Goal: Information Seeking & Learning: Check status

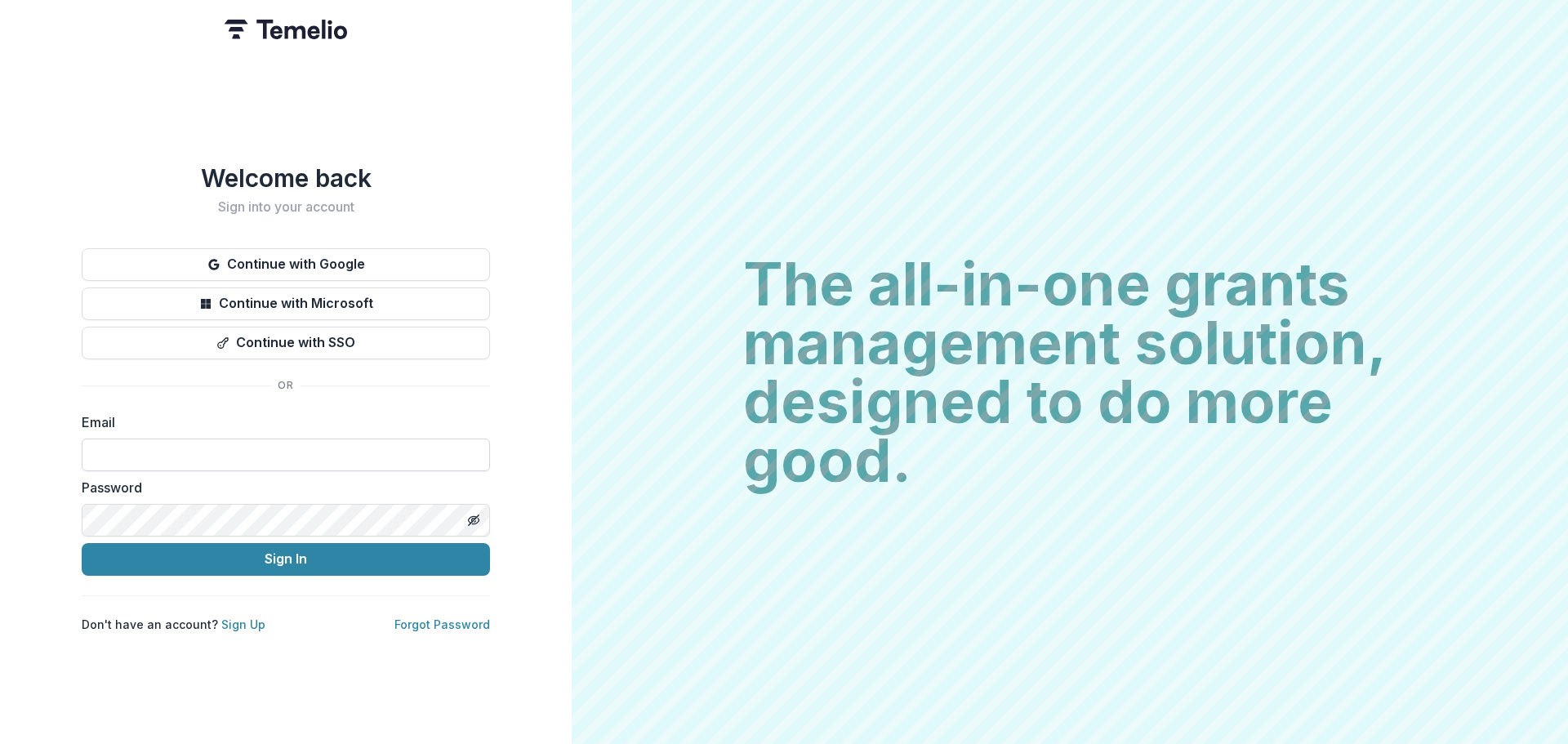
click at [277, 460] on input at bounding box center [285, 455] width 408 height 33
type input "**********"
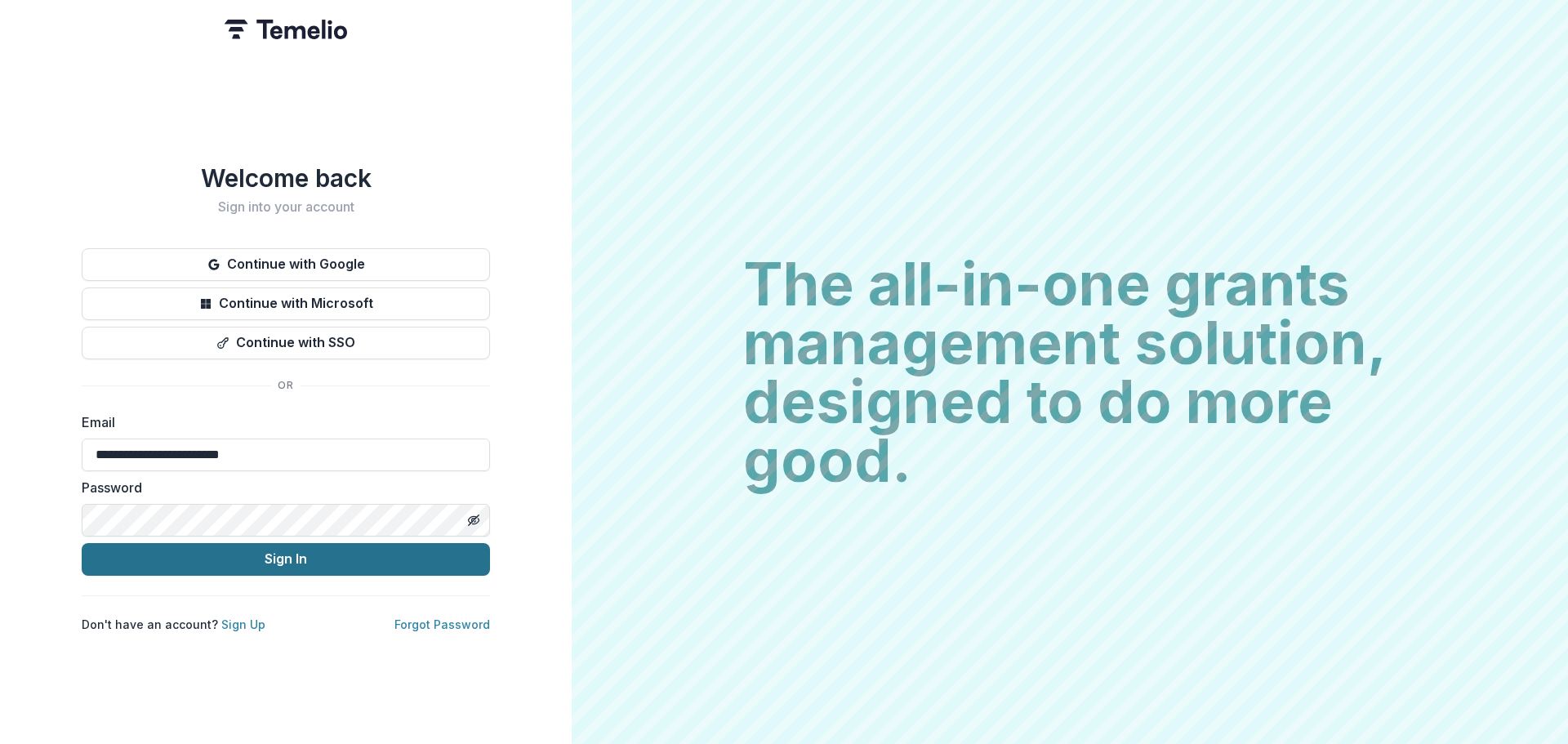
click at [296, 543] on button "Sign In" at bounding box center [285, 559] width 408 height 33
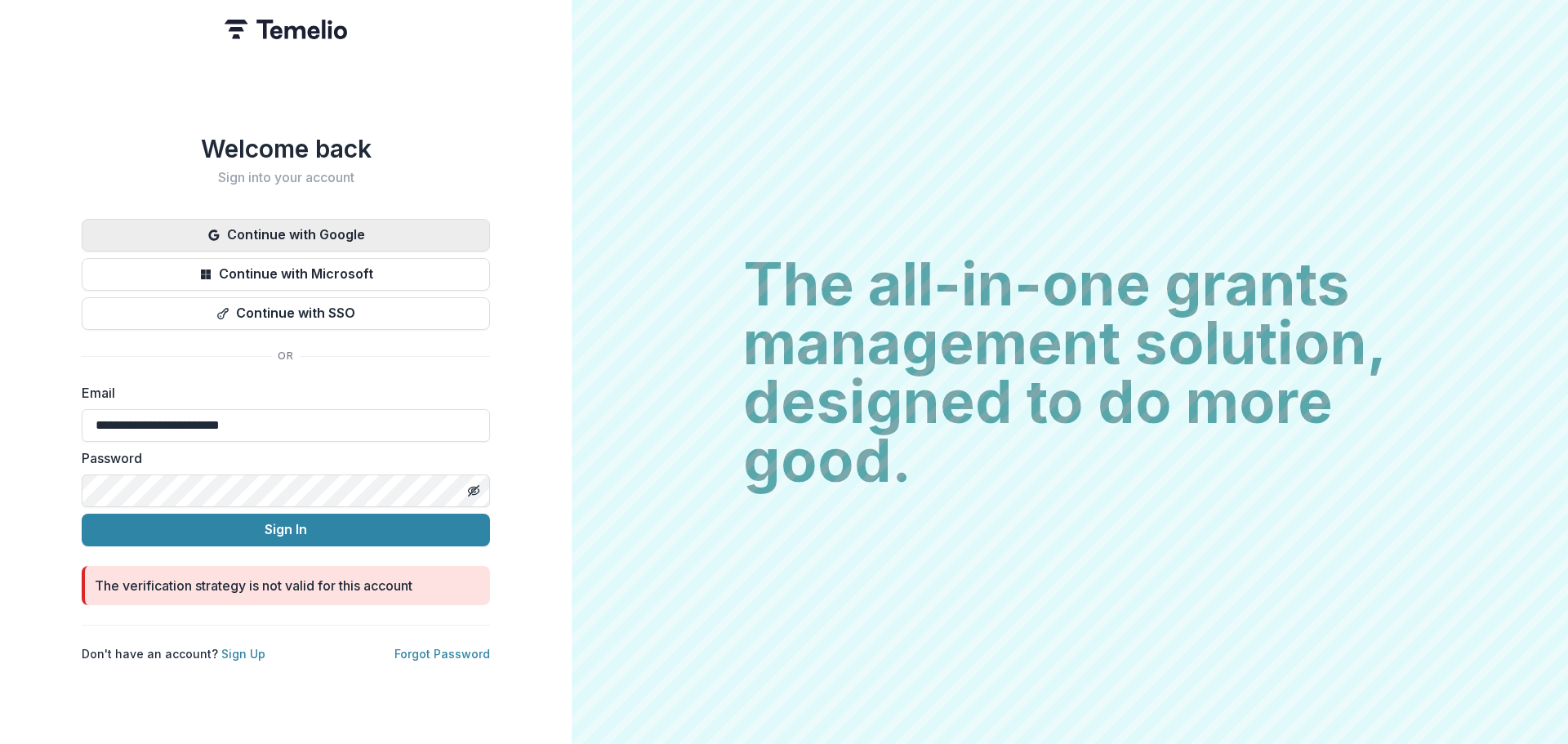
click at [358, 224] on button "Continue with Google" at bounding box center [285, 235] width 408 height 33
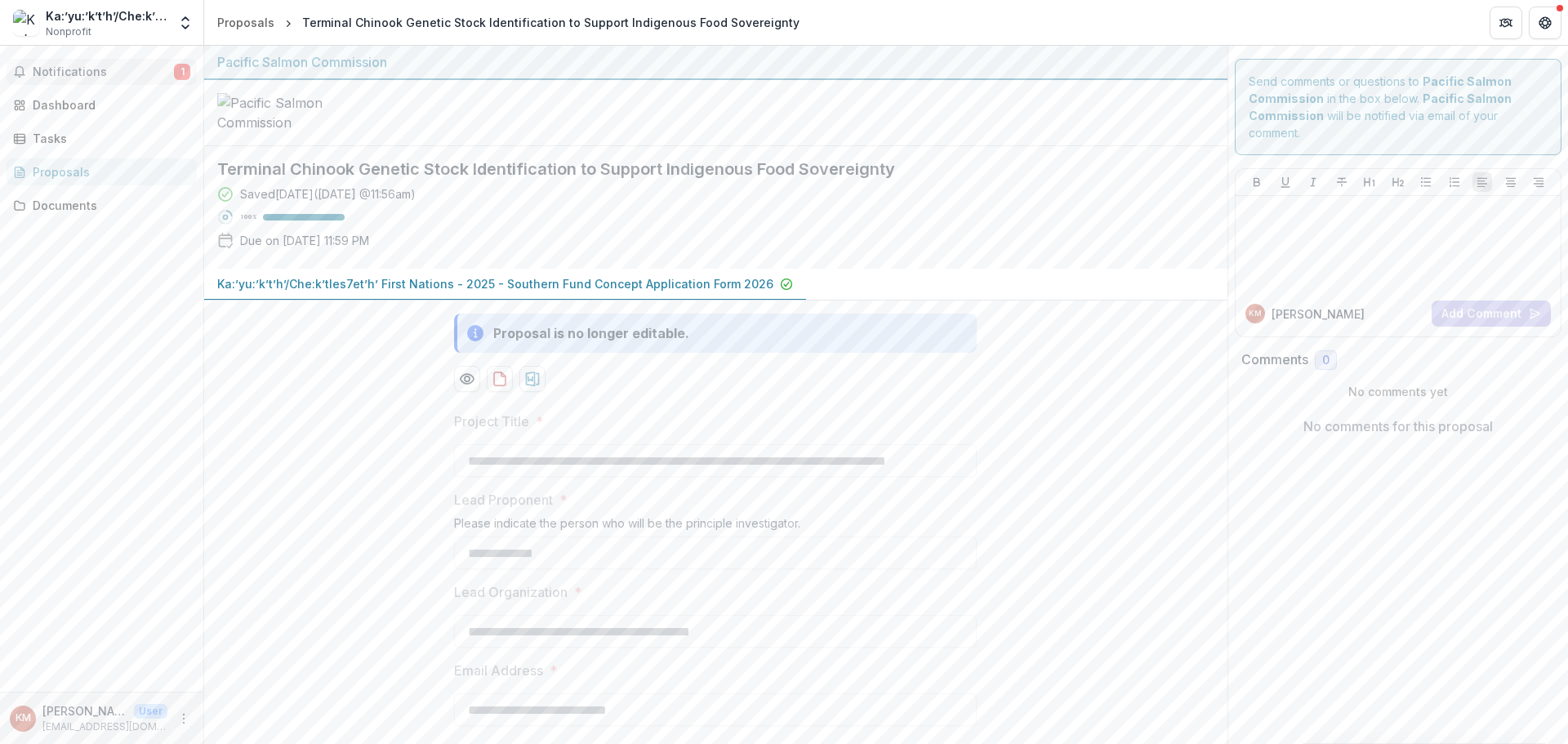
click at [83, 65] on span "Notifications" at bounding box center [103, 71] width 141 height 14
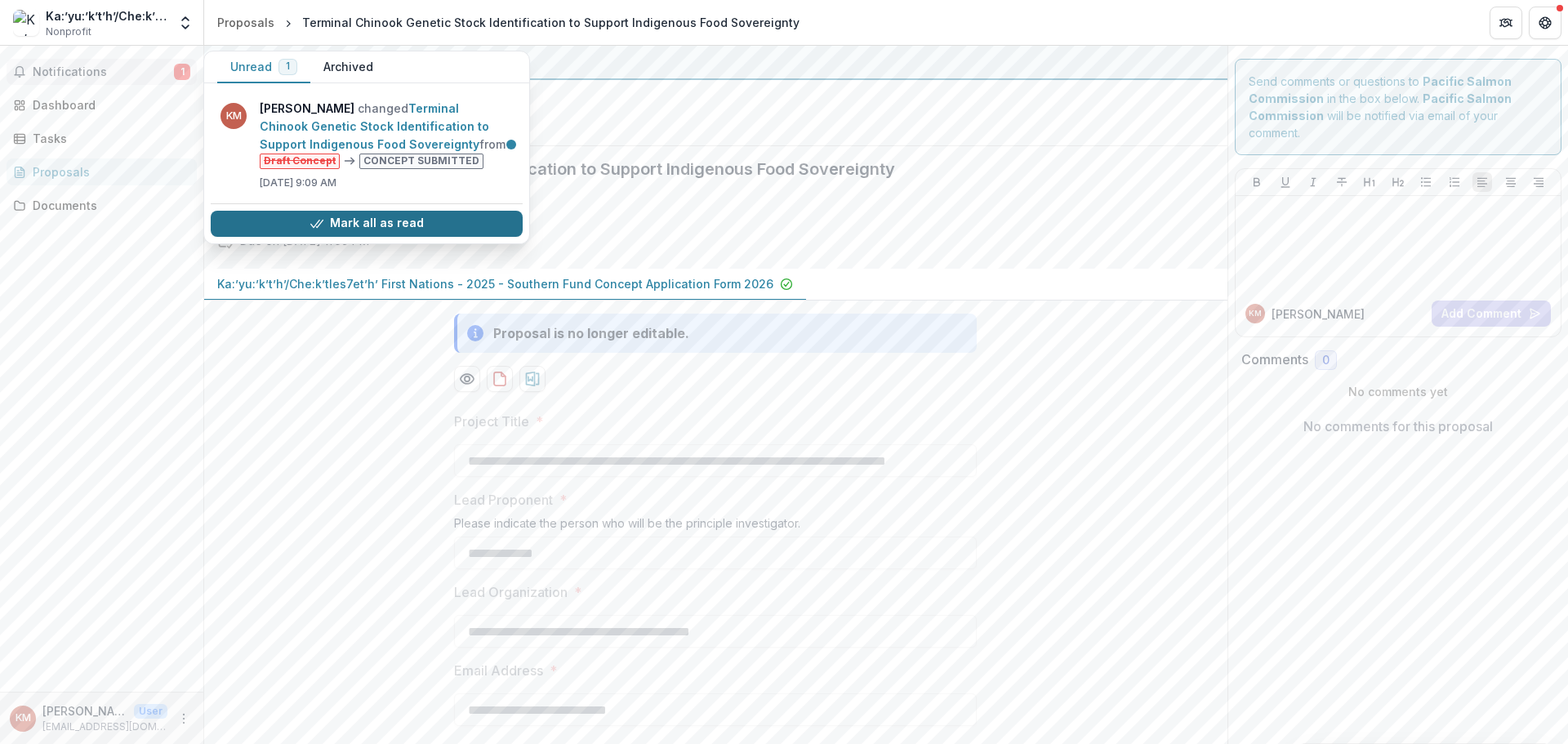
click at [388, 222] on button "Mark all as read" at bounding box center [366, 223] width 312 height 26
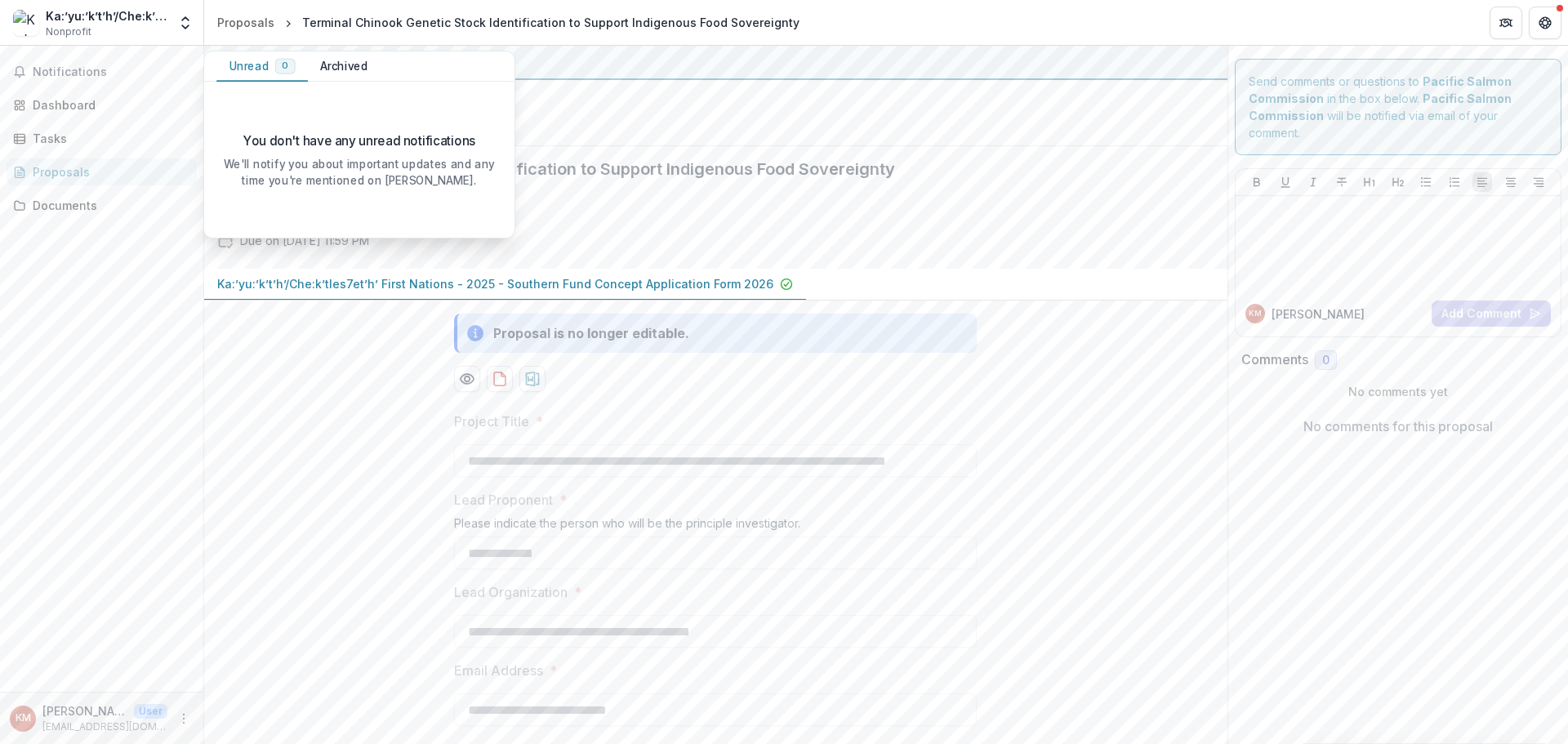
click at [128, 19] on div "Ka:’yu:’k’t’h’/Che:k’tles7et’h’ First Nations" at bounding box center [107, 15] width 122 height 17
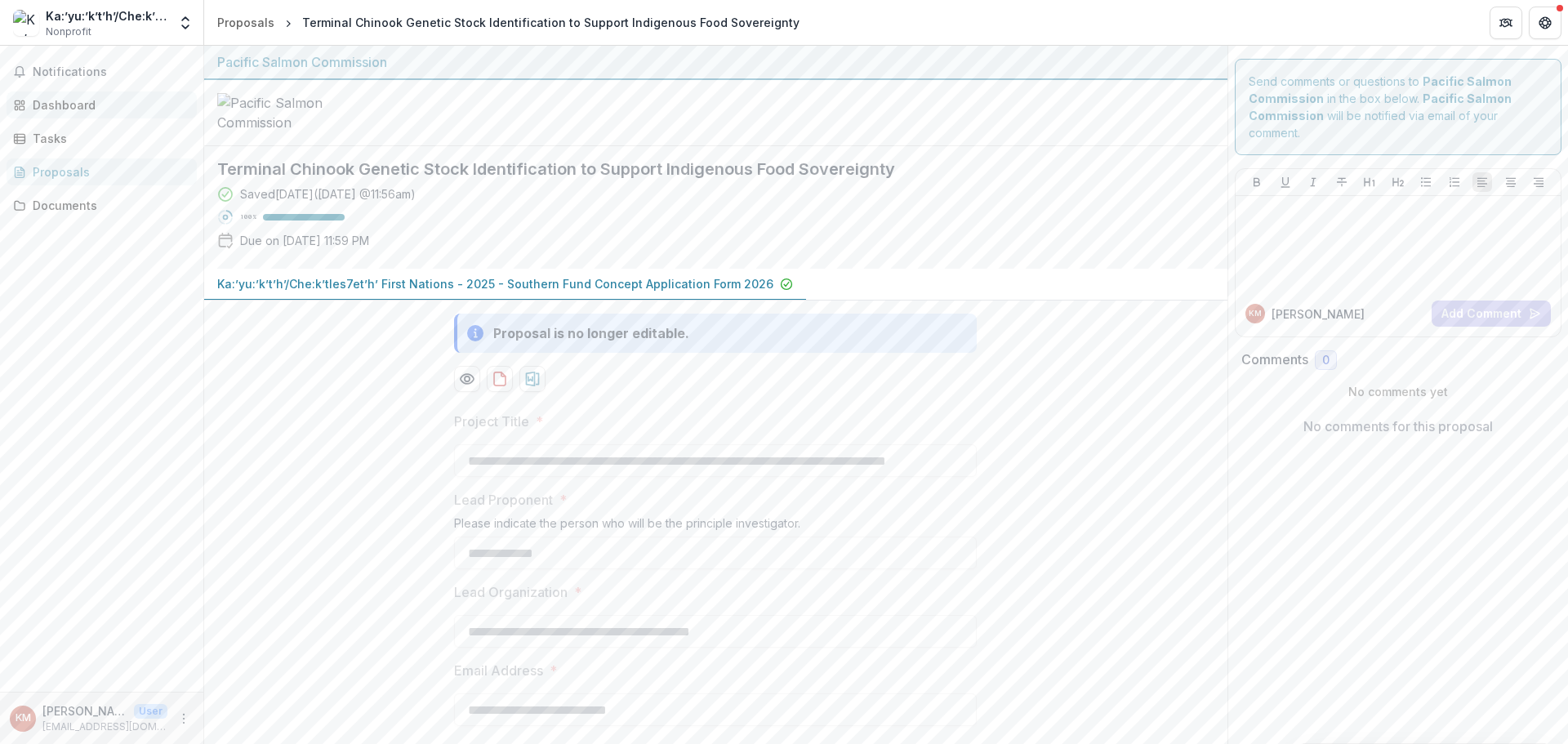
click at [73, 107] on div "Dashboard" at bounding box center [107, 105] width 151 height 17
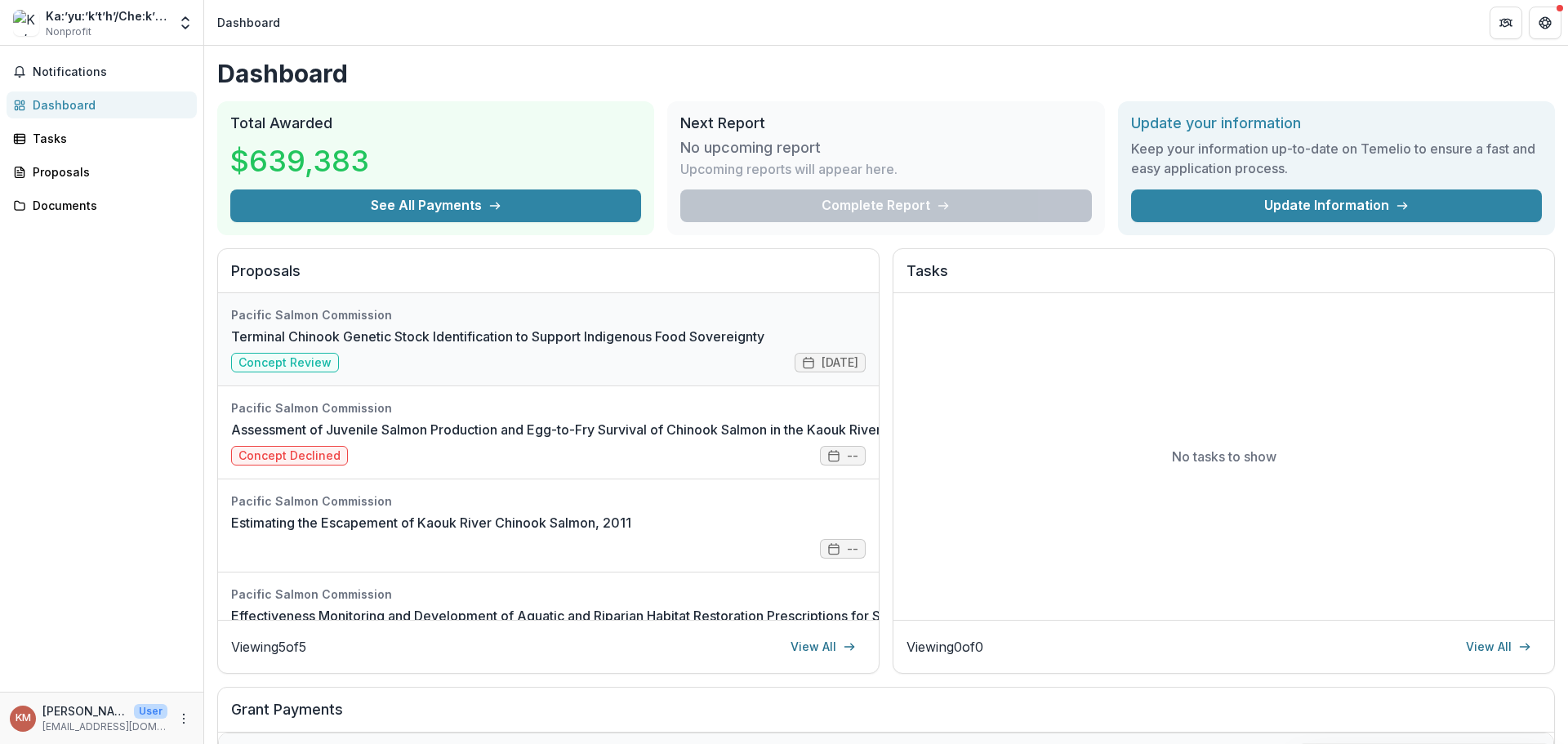
click at [326, 346] on link "Terminal Chinook Genetic Stock Identification to Support Indigenous Food Sovere…" at bounding box center [498, 337] width 534 height 20
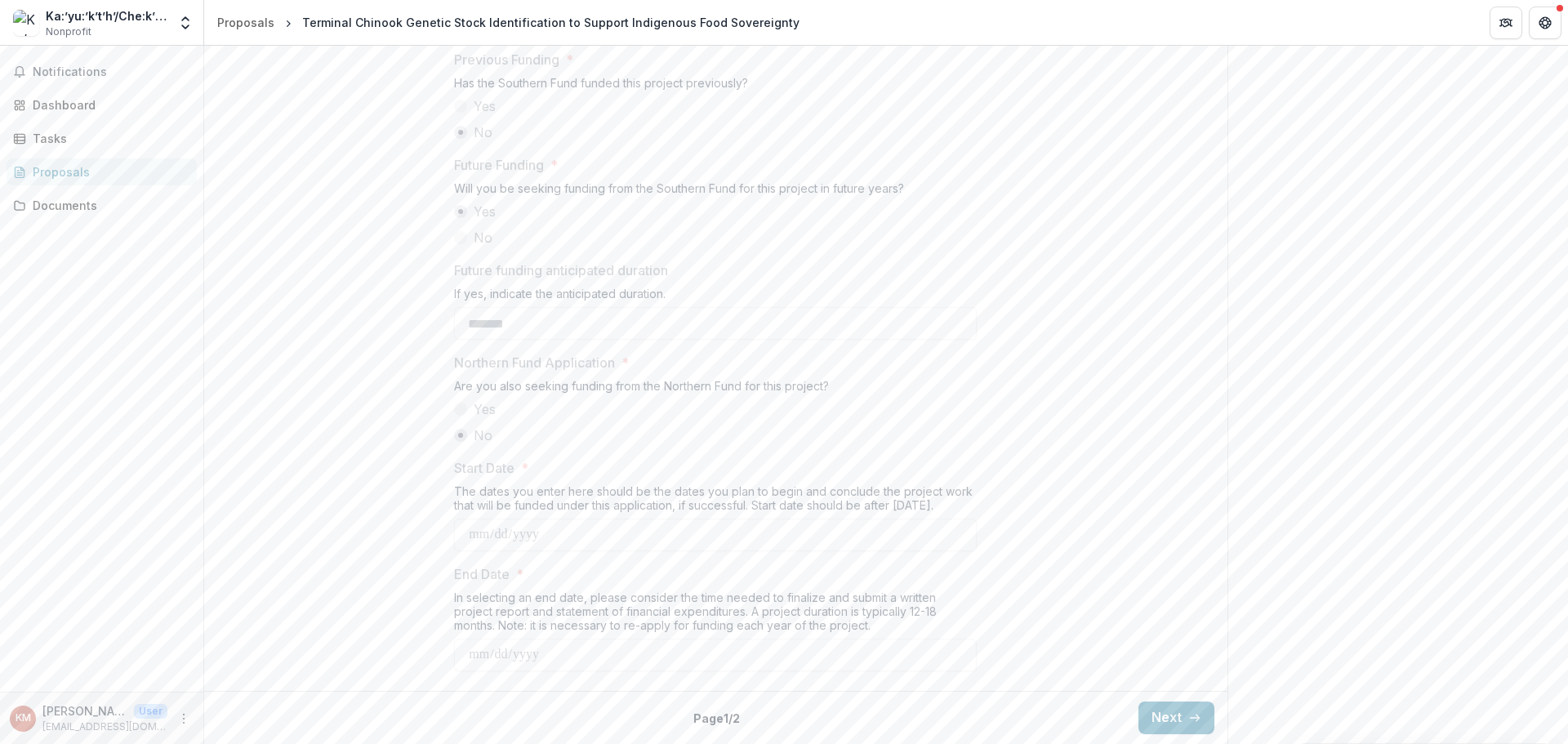
scroll to position [1729, 0]
click at [89, 141] on div "Tasks" at bounding box center [107, 138] width 151 height 17
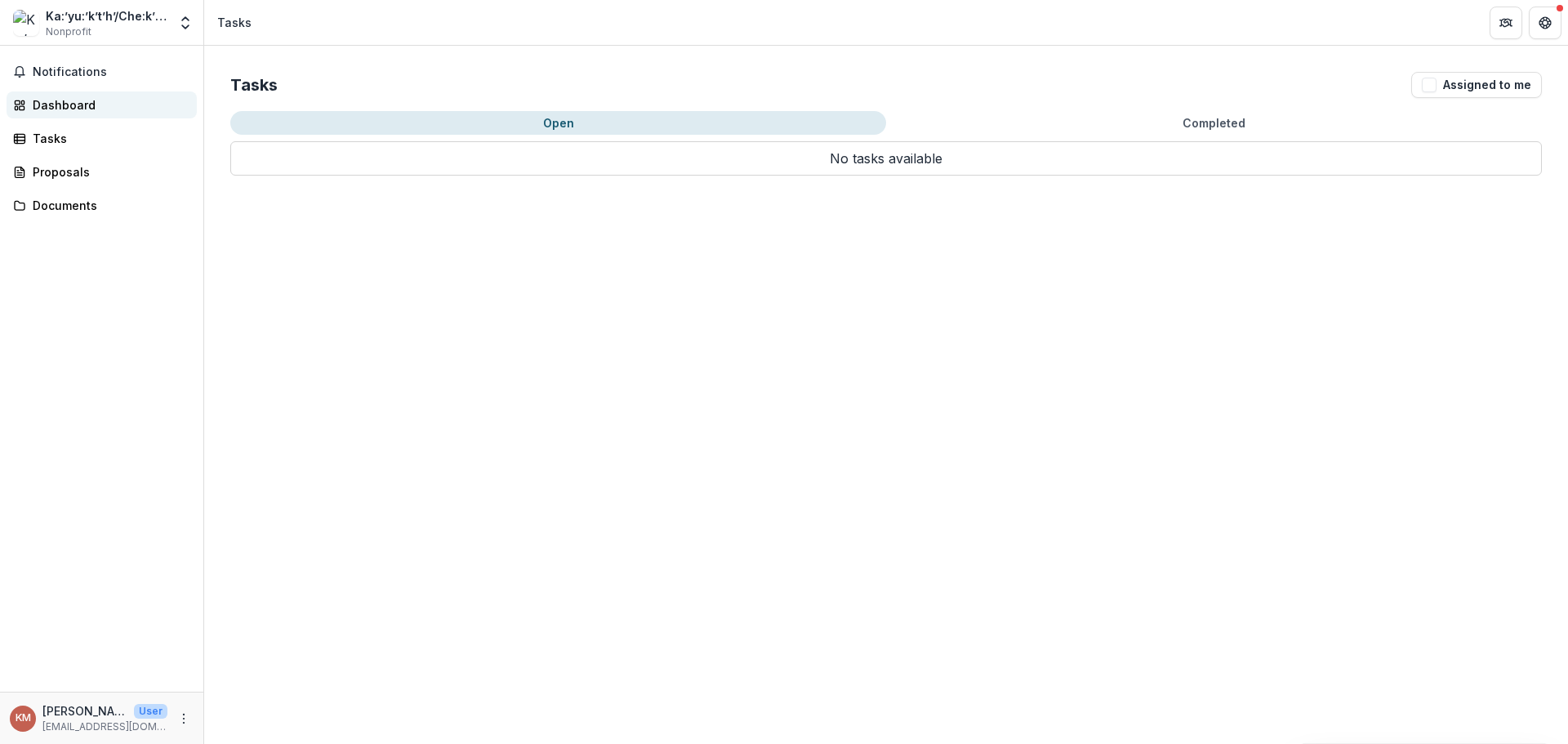
click at [105, 105] on div "Dashboard" at bounding box center [107, 105] width 151 height 17
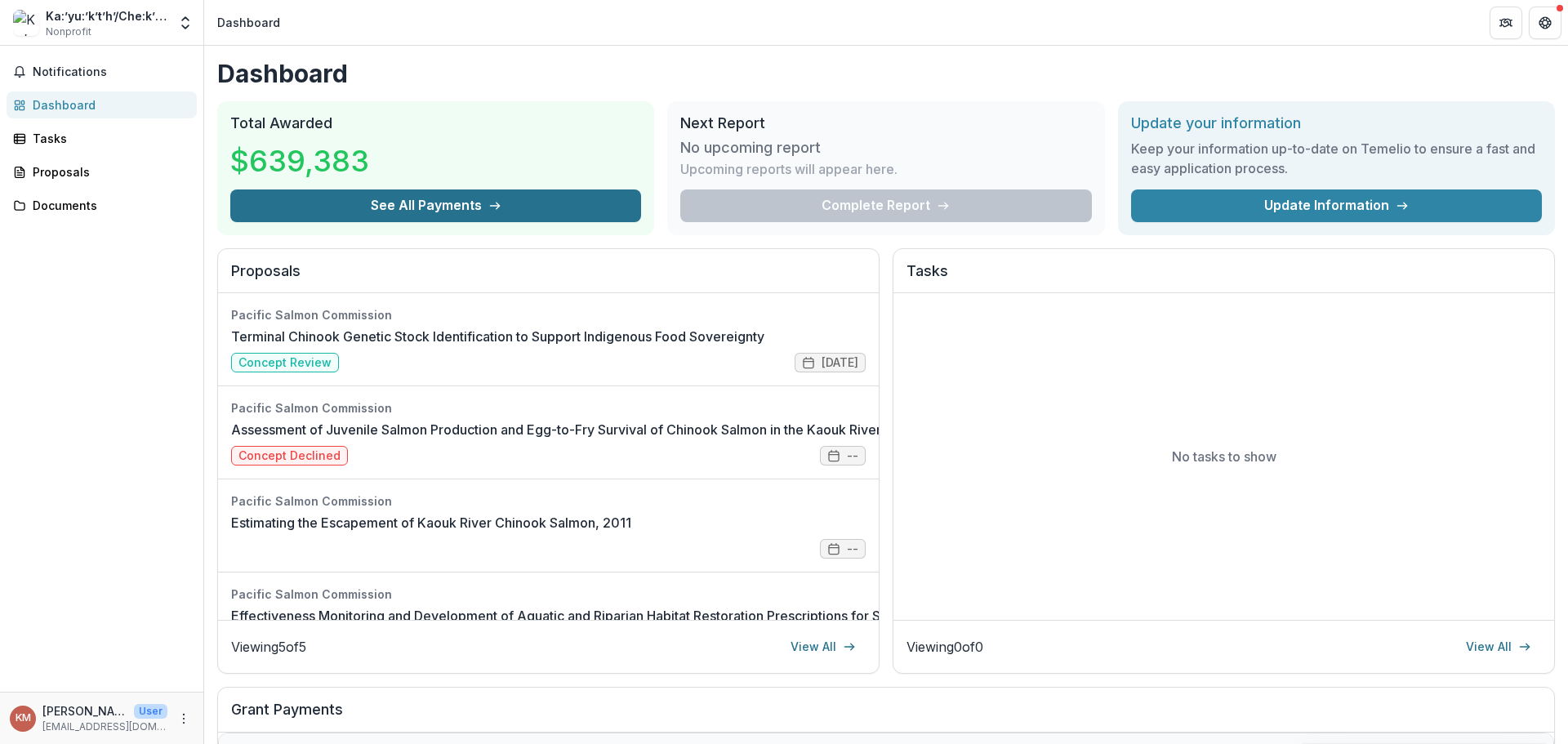
click at [492, 197] on button "See All Payments" at bounding box center [435, 206] width 411 height 33
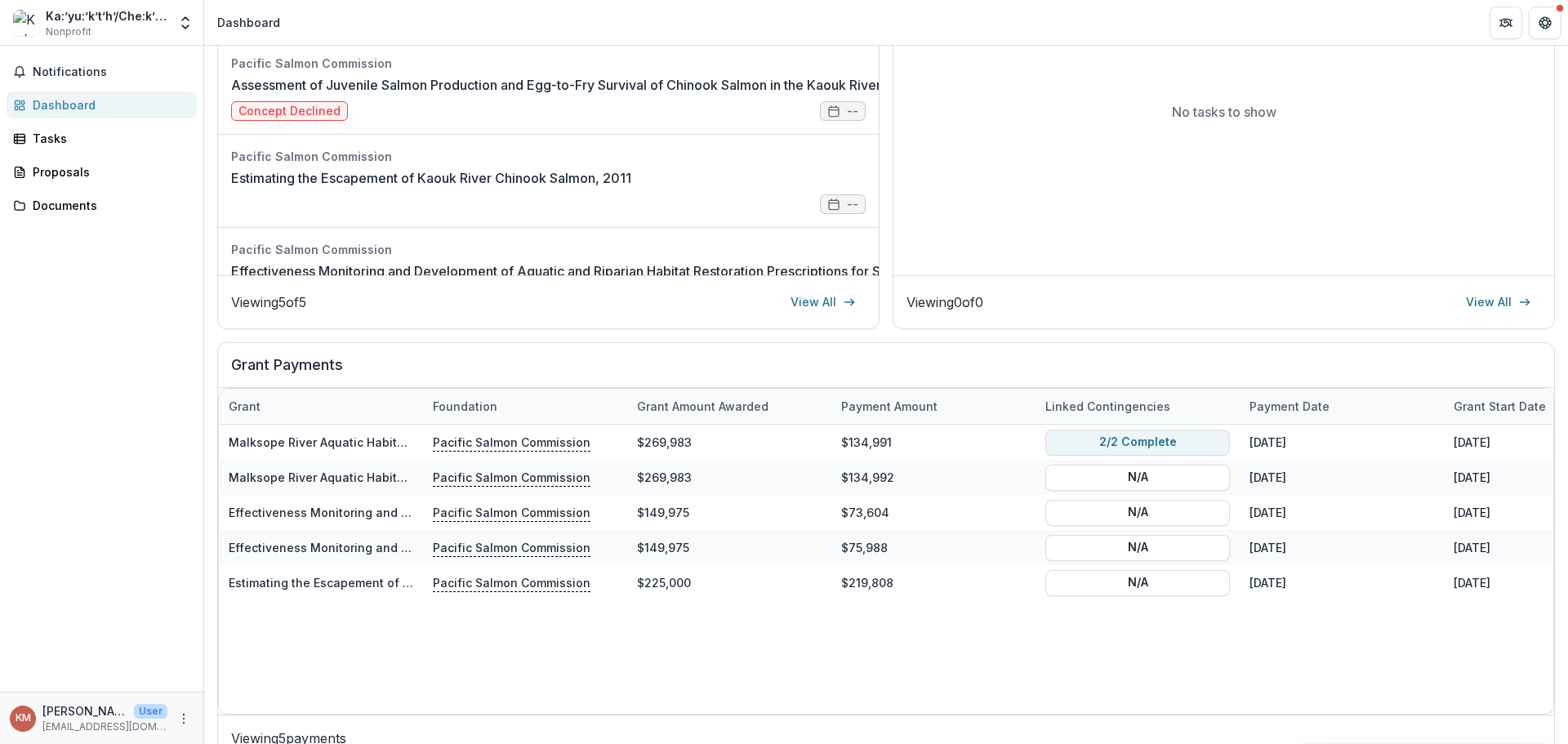
scroll to position [363, 0]
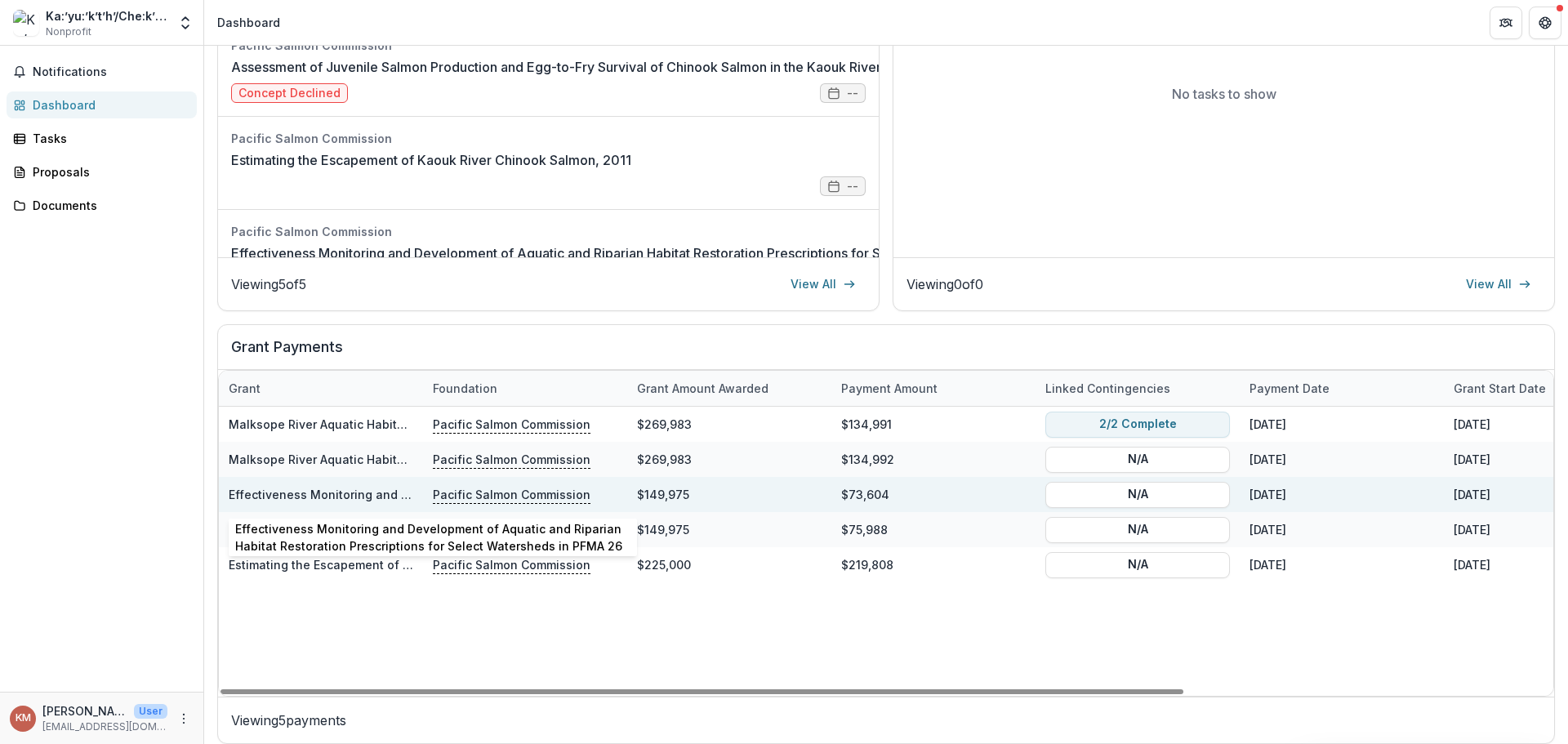
click at [360, 495] on link "Effectiveness Monitoring and Development of Aquatic and Riparian Habitat Restor…" at bounding box center [617, 494] width 777 height 14
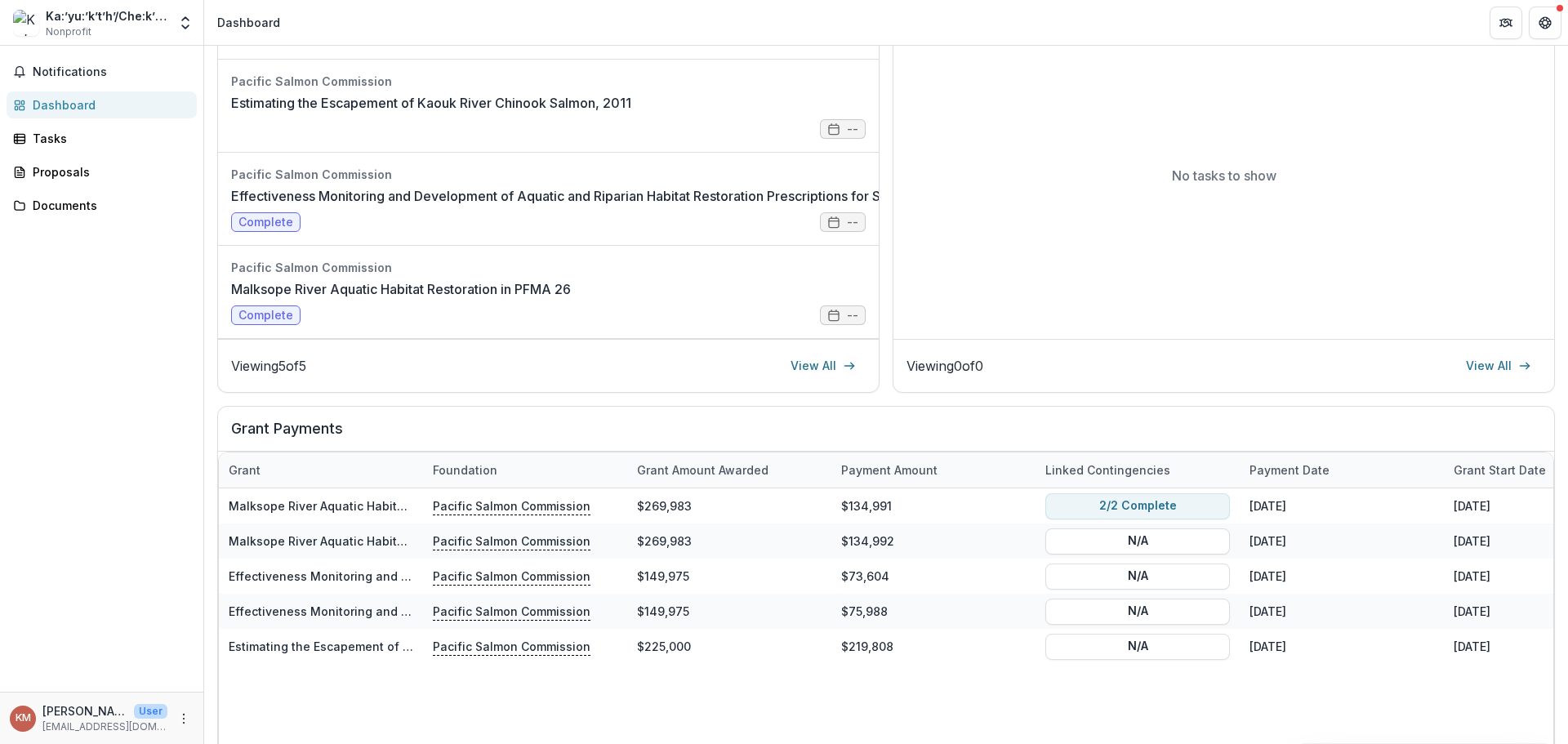
scroll to position [327, 0]
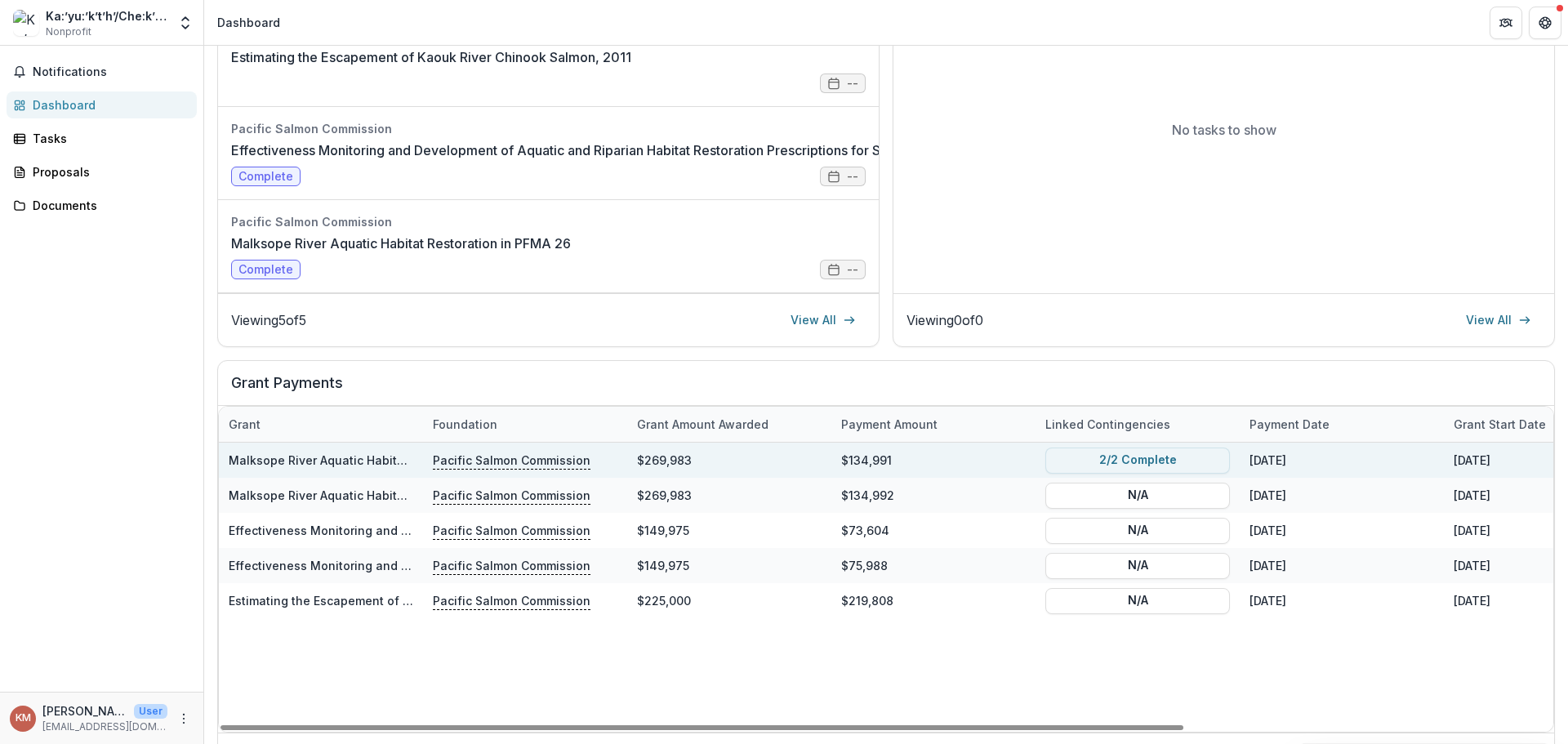
click at [376, 466] on link "Malksope River Aquatic Habitat Restoration in PFMA 26" at bounding box center [387, 460] width 316 height 14
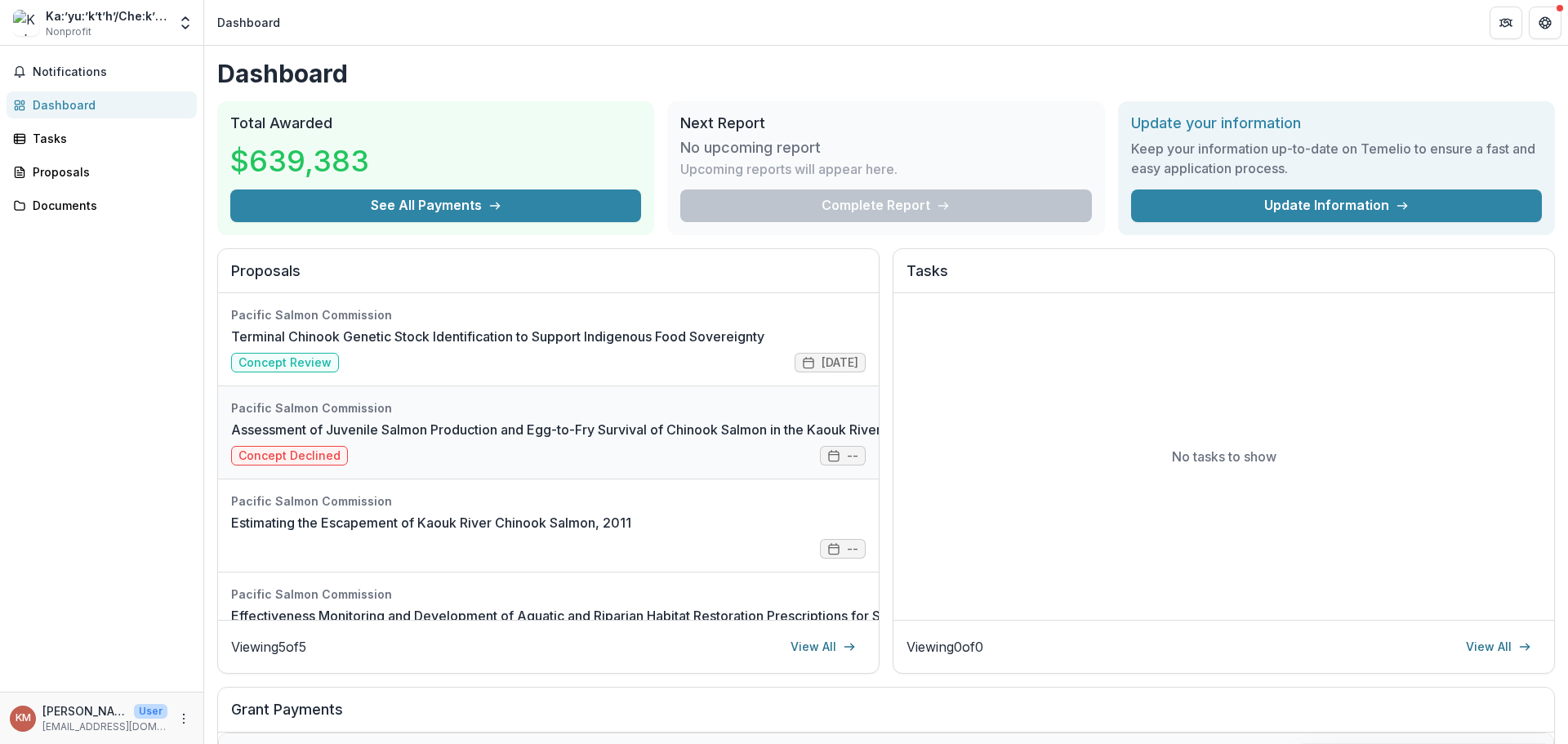
click at [655, 433] on link "Assessment of Juvenile Salmon Production and Egg-to-Fry Survival of Chinook Sal…" at bounding box center [628, 430] width 794 height 20
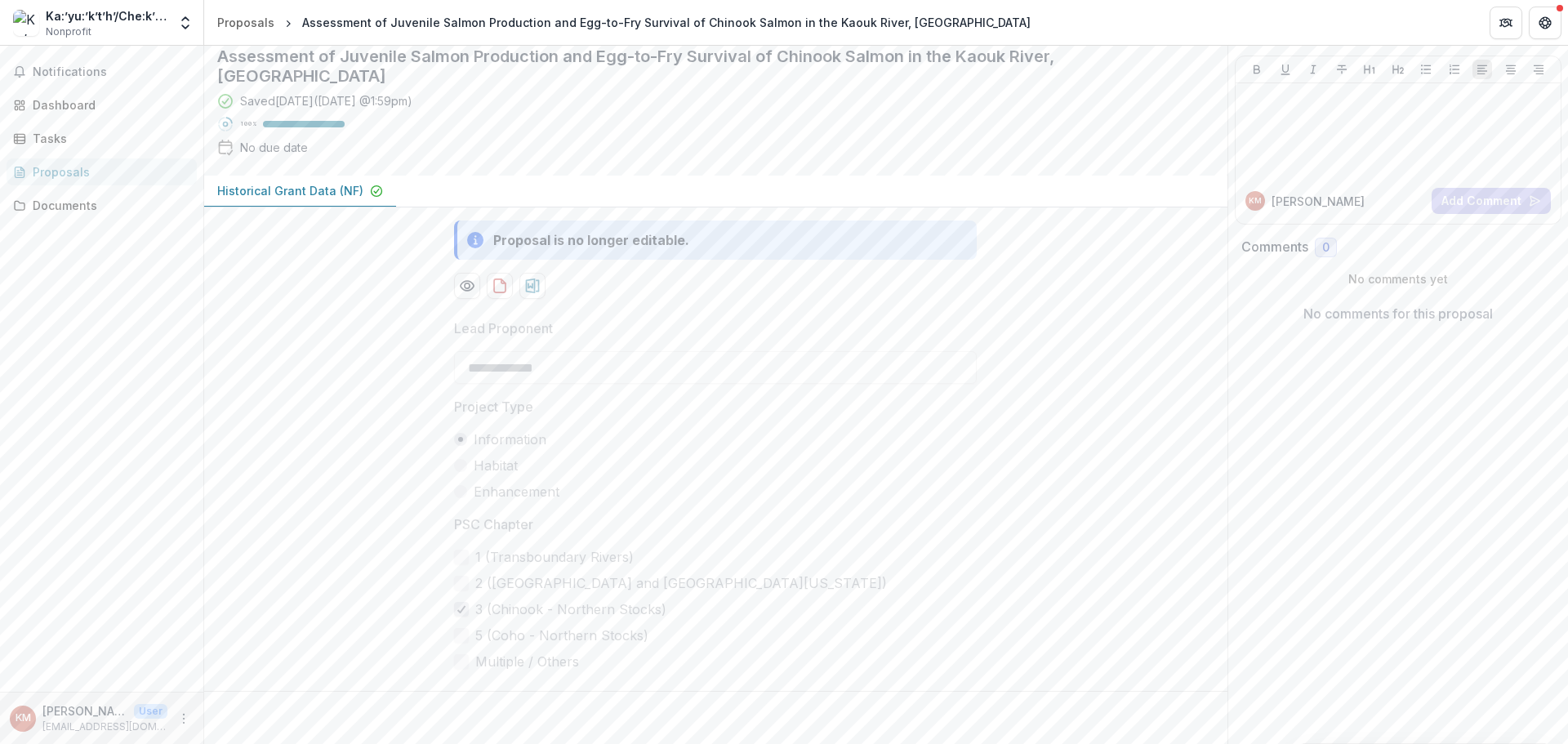
scroll to position [218, 0]
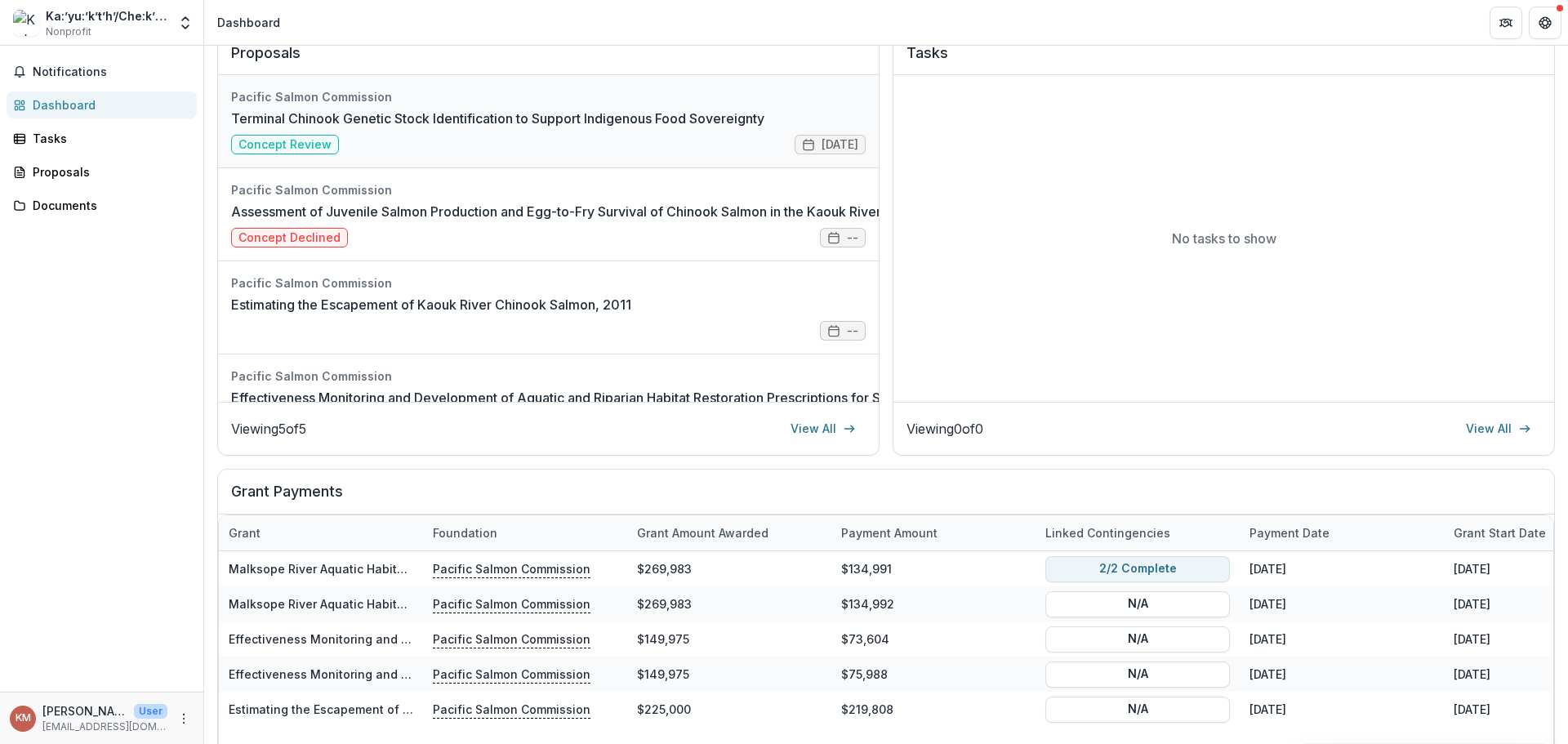
click at [462, 116] on link "Terminal Chinook Genetic Stock Identification to Support Indigenous Food Sovere…" at bounding box center [498, 118] width 534 height 20
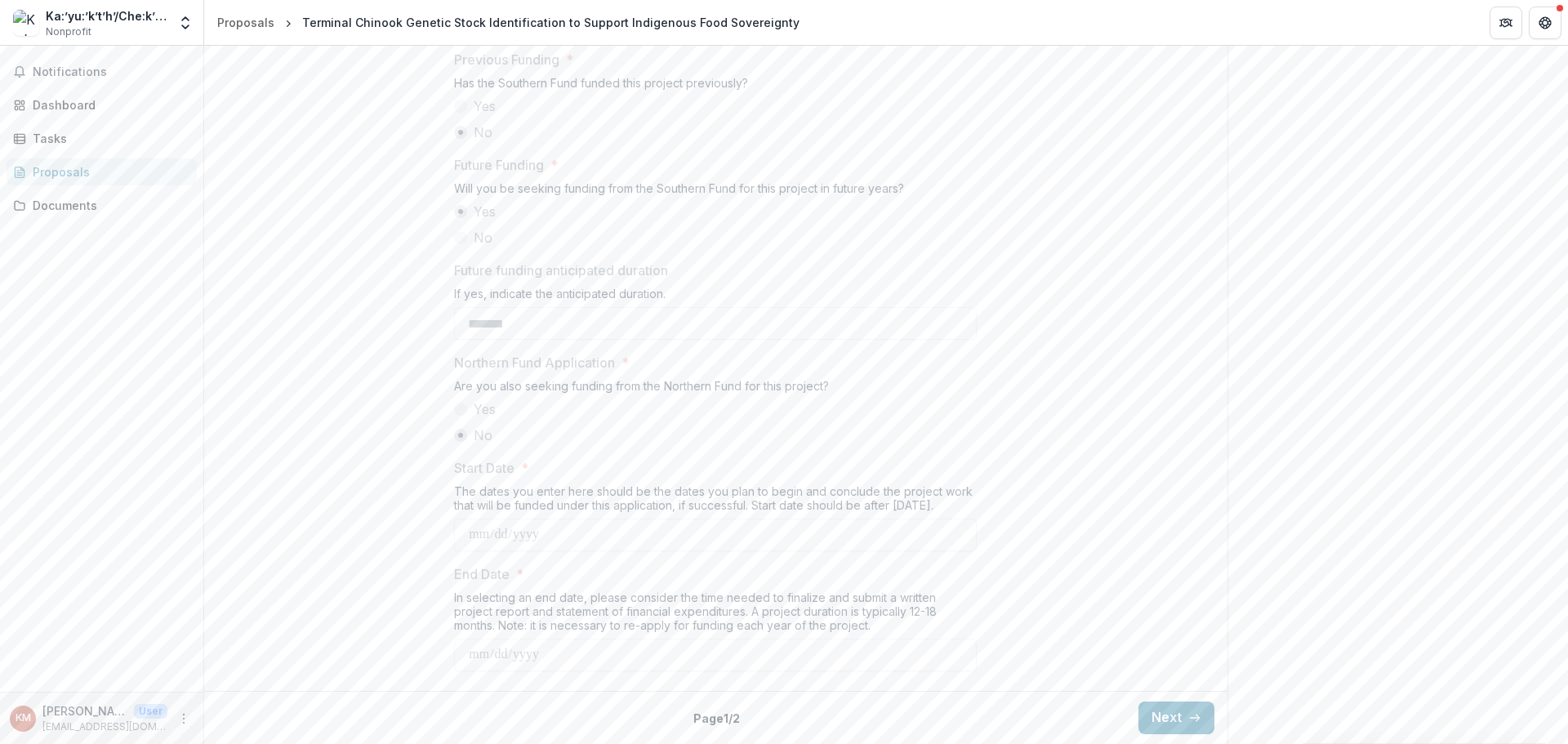
scroll to position [1729, 0]
click at [1163, 713] on button "Next" at bounding box center [1177, 718] width 76 height 33
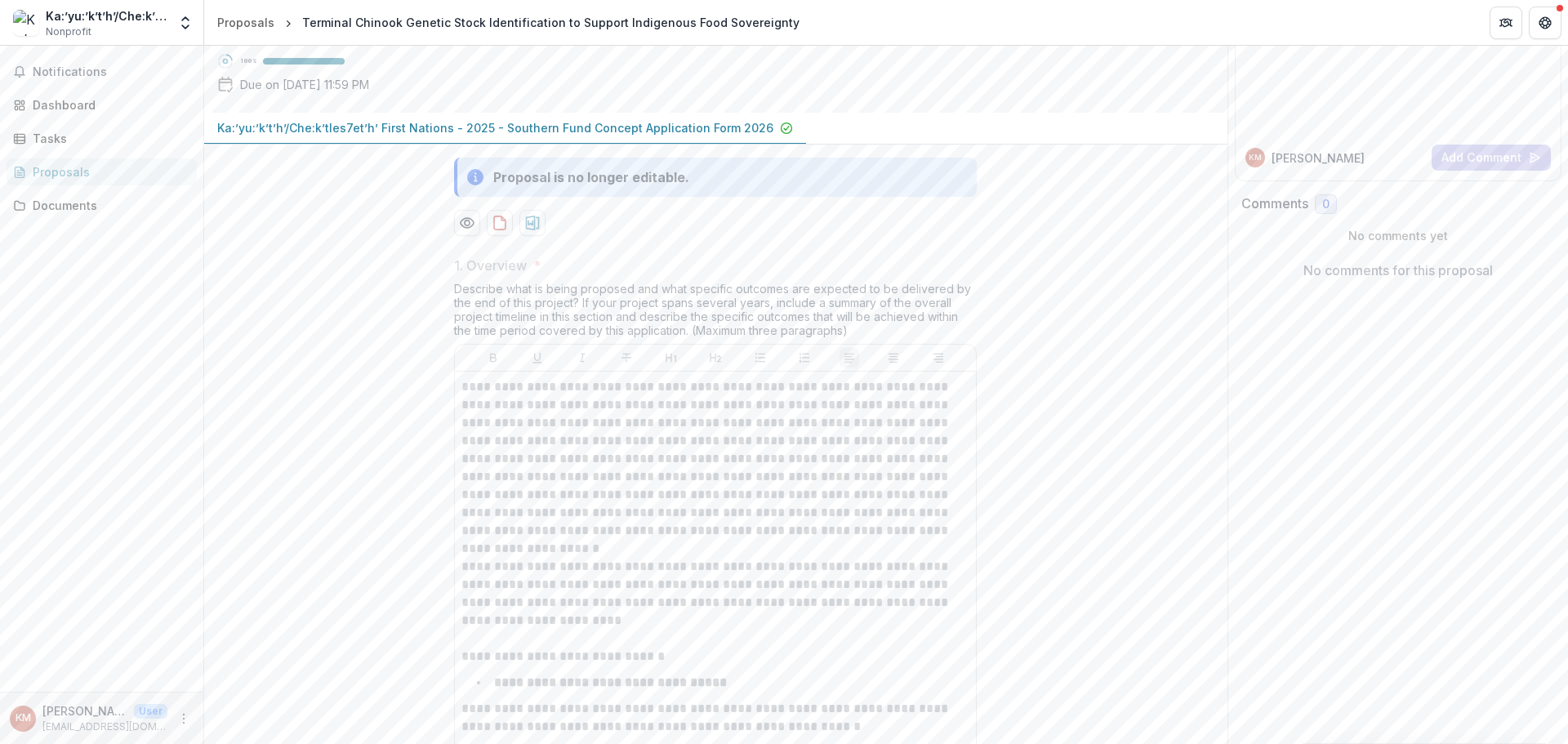
scroll to position [0, 0]
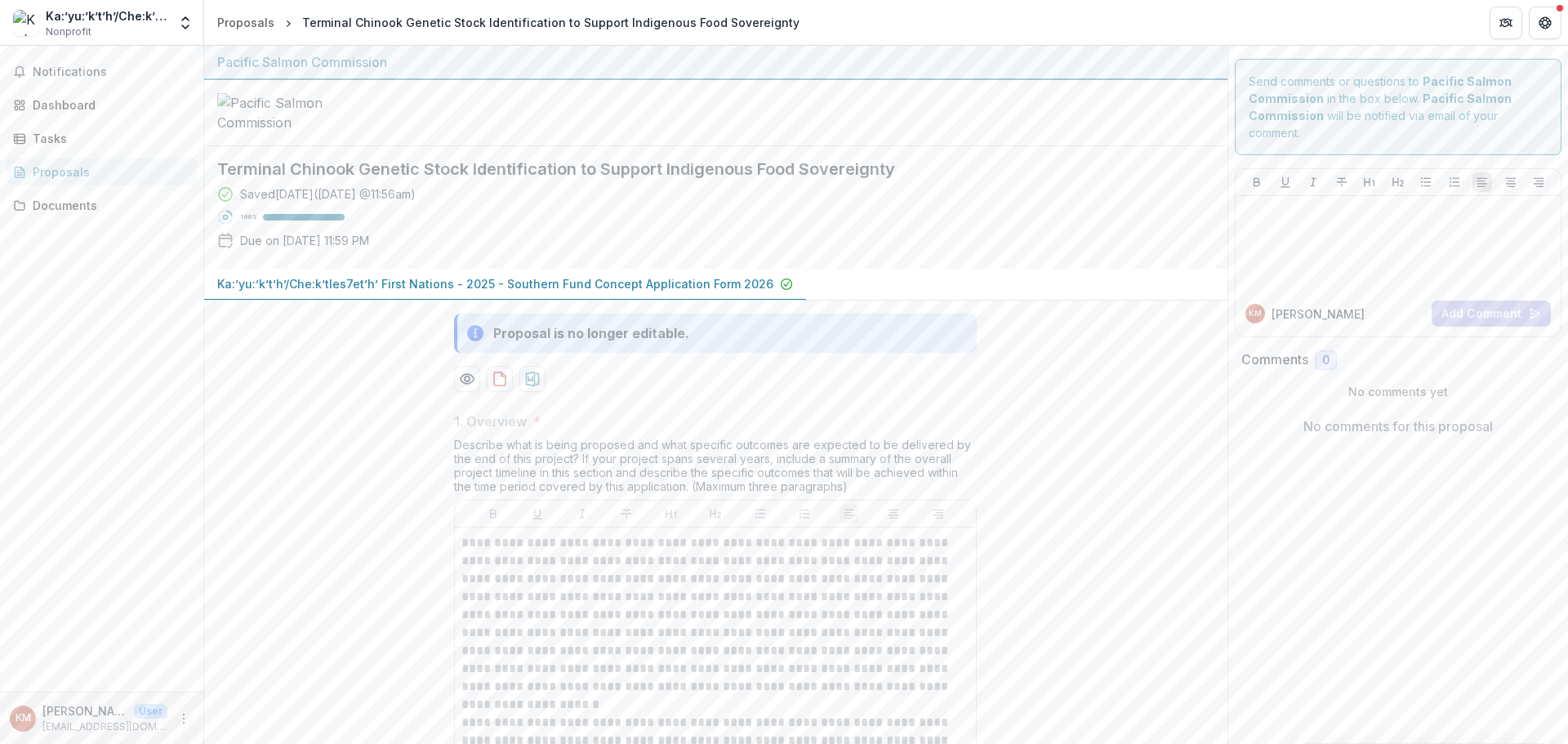
click at [87, 16] on div "Ka:’yu:’k’t’h’/Che:k’tles7et’h’ First Nations" at bounding box center [107, 15] width 122 height 17
click at [81, 64] on button "Notifications" at bounding box center [101, 71] width 191 height 26
click at [1539, 23] on icon "Get Help" at bounding box center [1545, 23] width 13 height 13
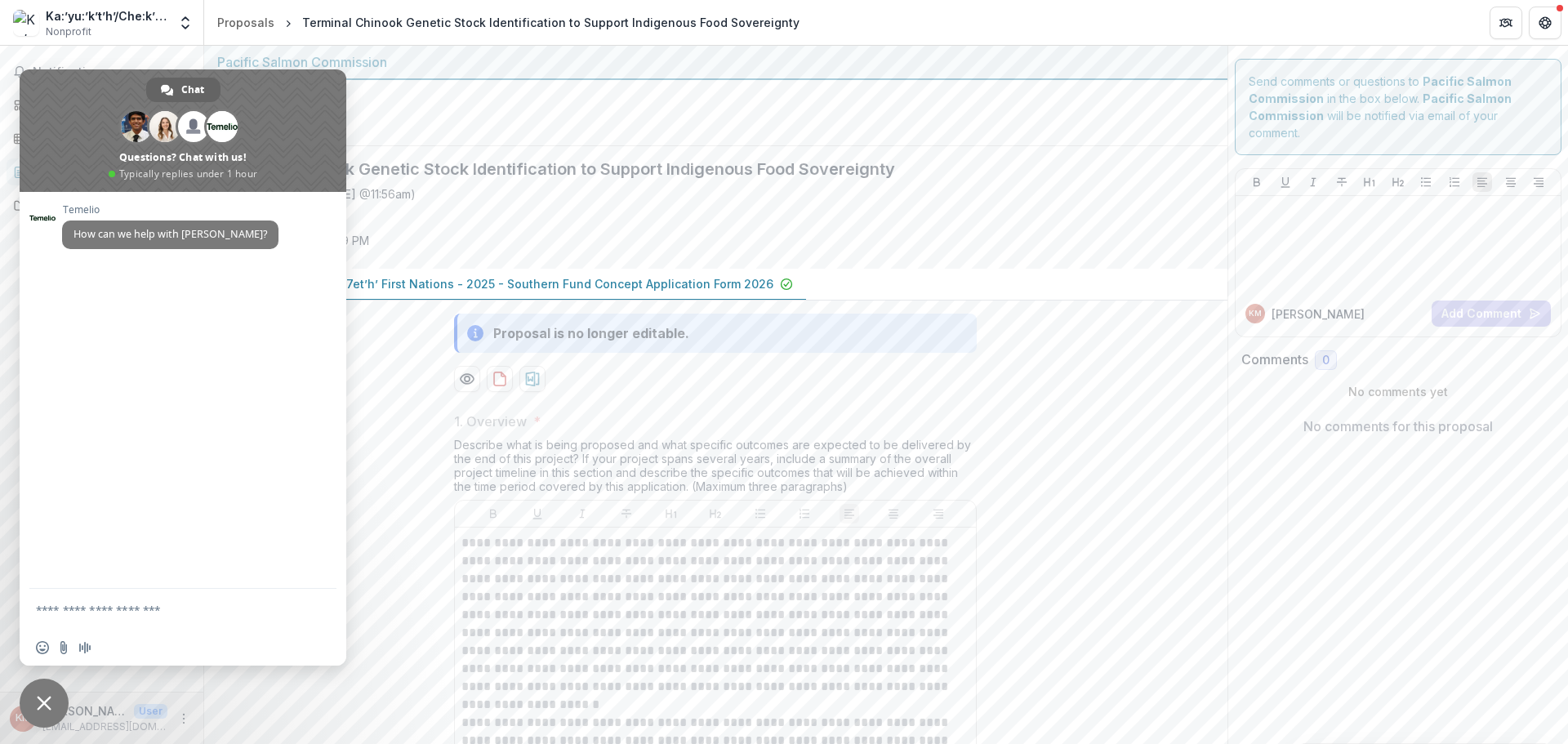
click at [54, 691] on span "Close chat" at bounding box center [44, 703] width 49 height 49
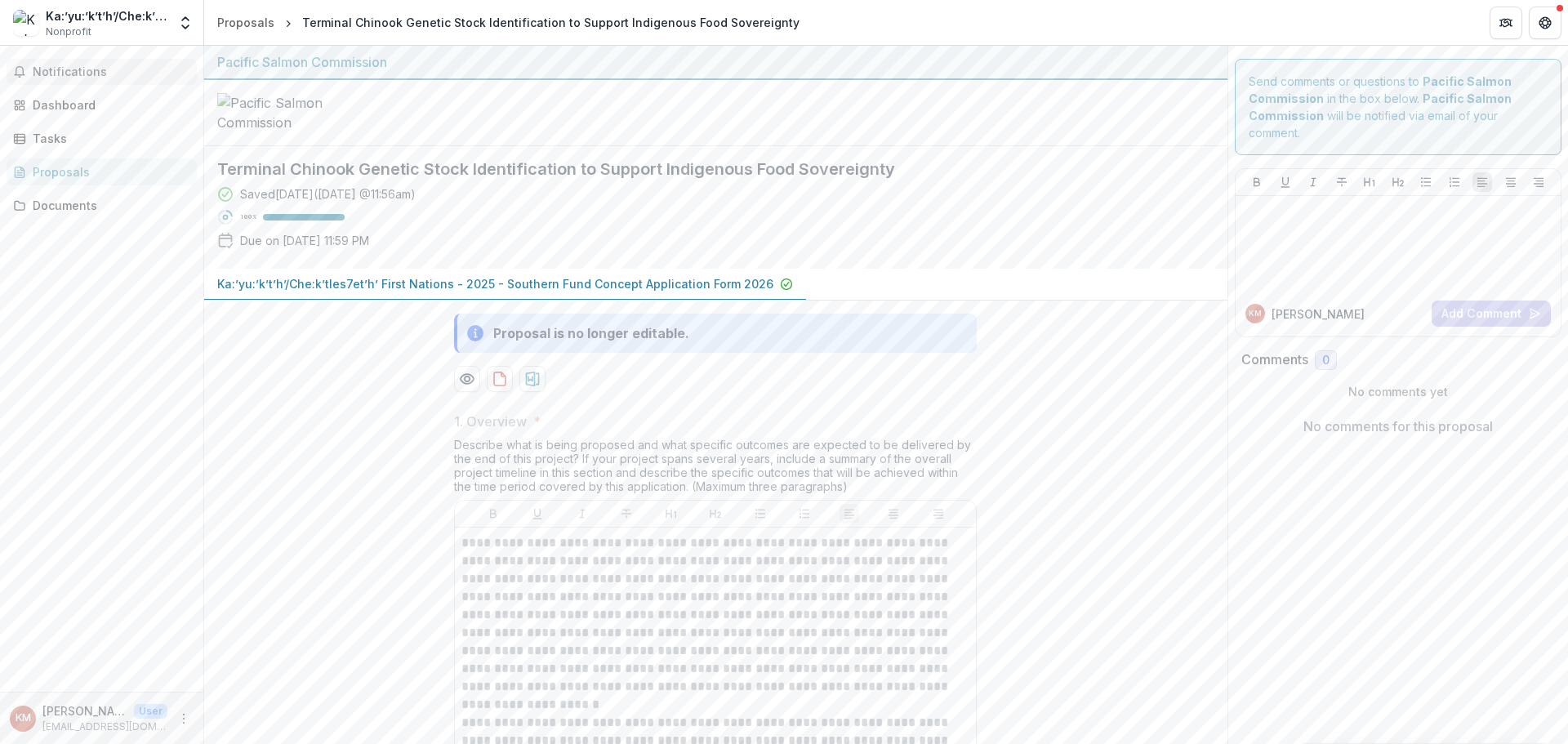
click at [112, 72] on span "Notifications" at bounding box center [111, 71] width 158 height 14
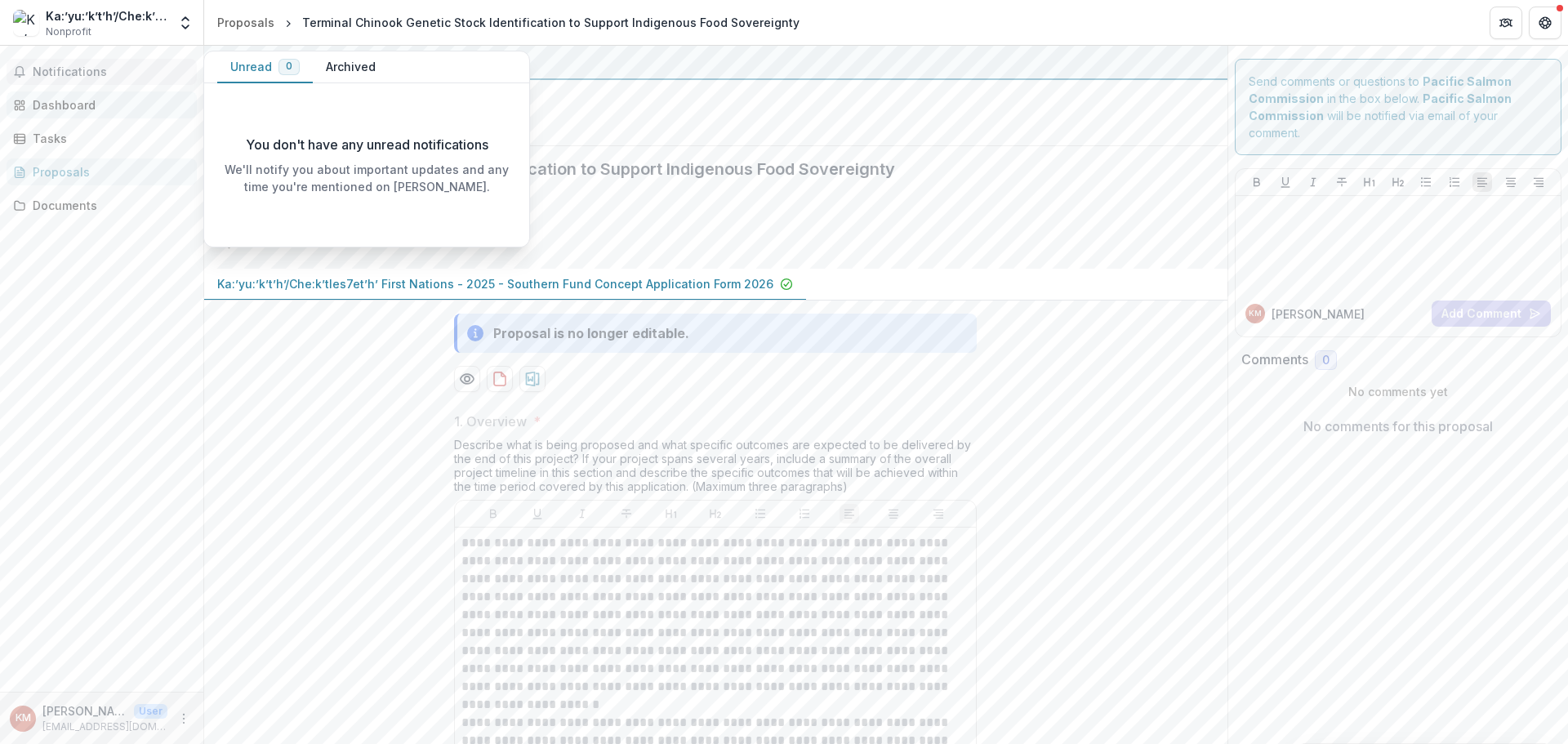
click at [93, 106] on div "Dashboard" at bounding box center [107, 105] width 151 height 17
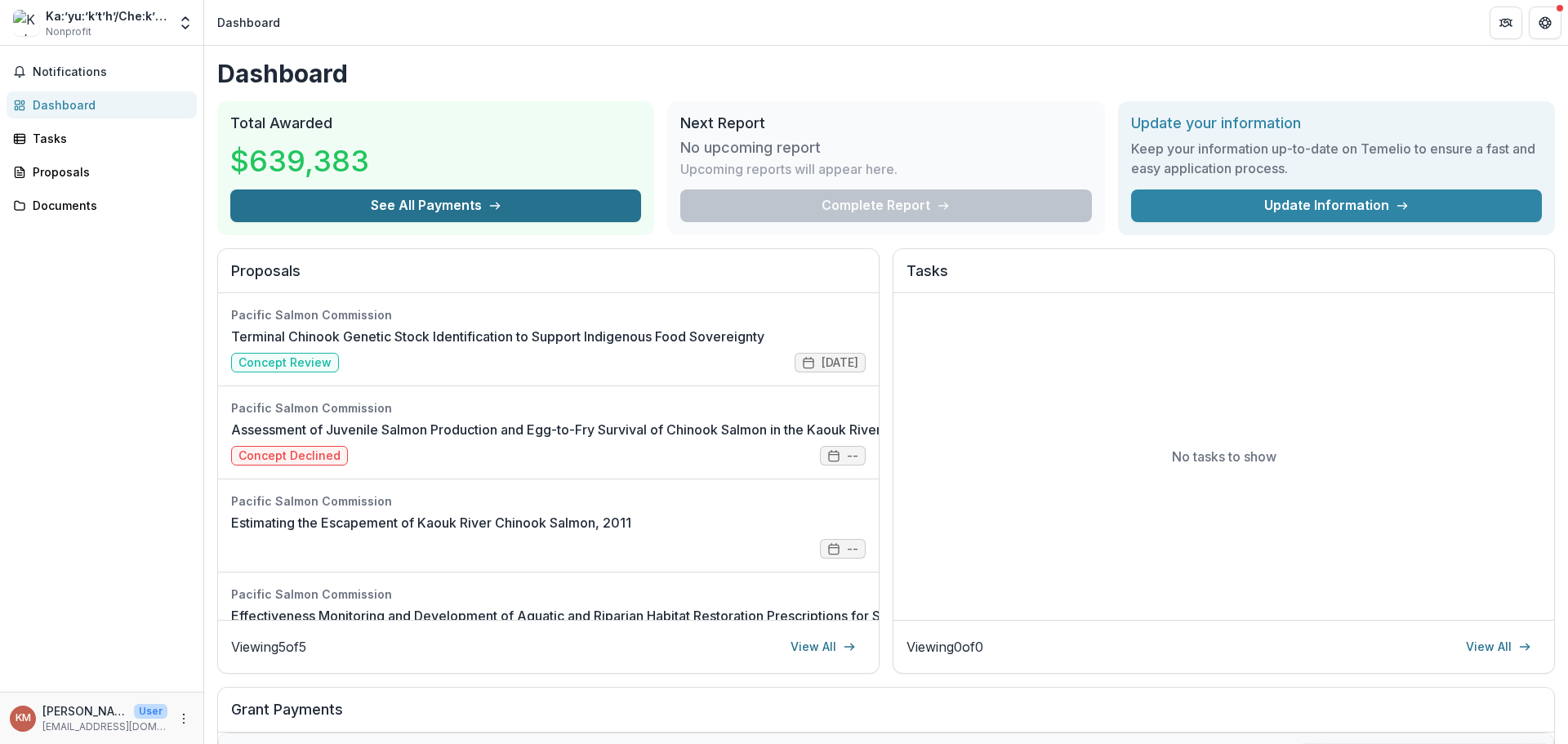
click at [568, 202] on button "See All Payments" at bounding box center [435, 206] width 411 height 33
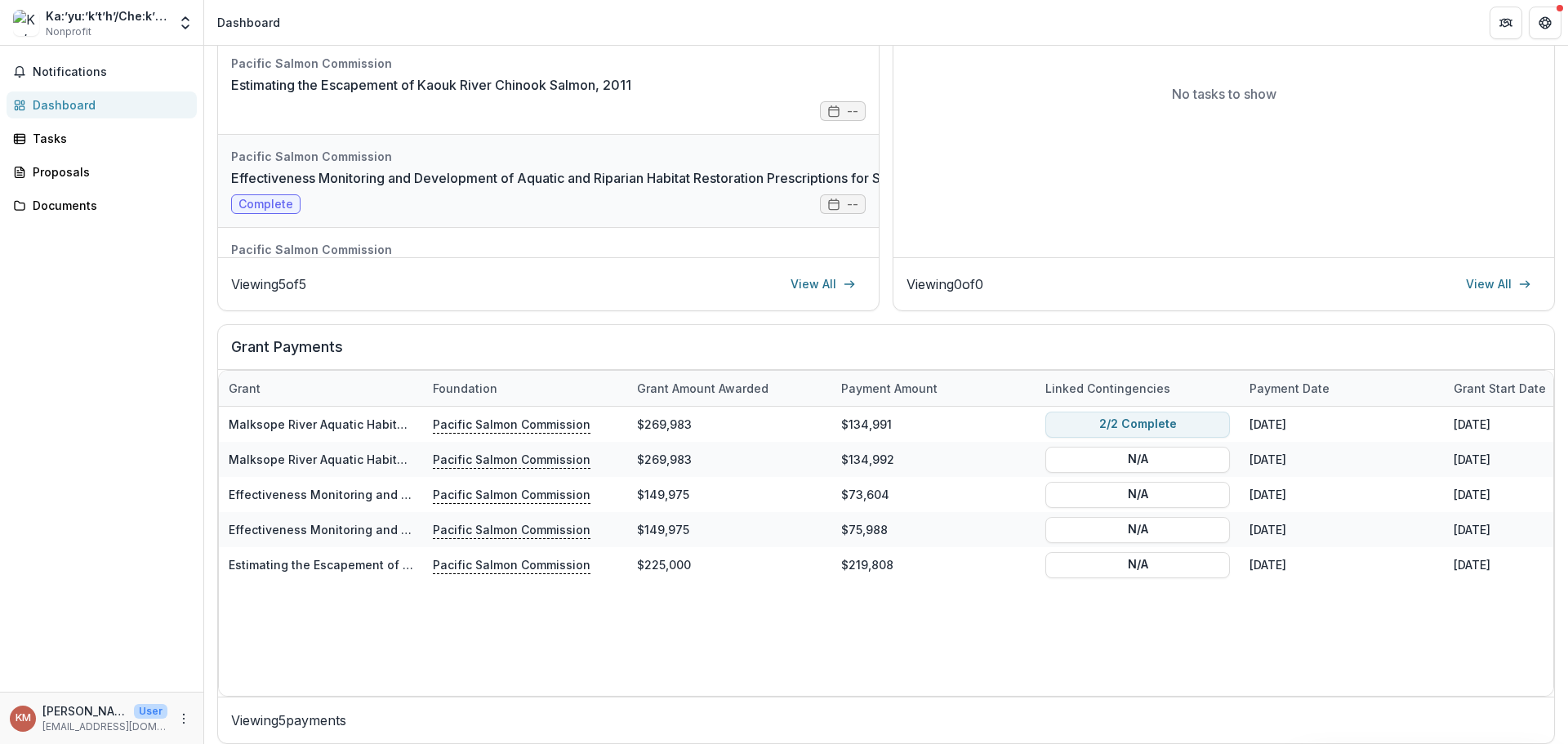
scroll to position [151, 0]
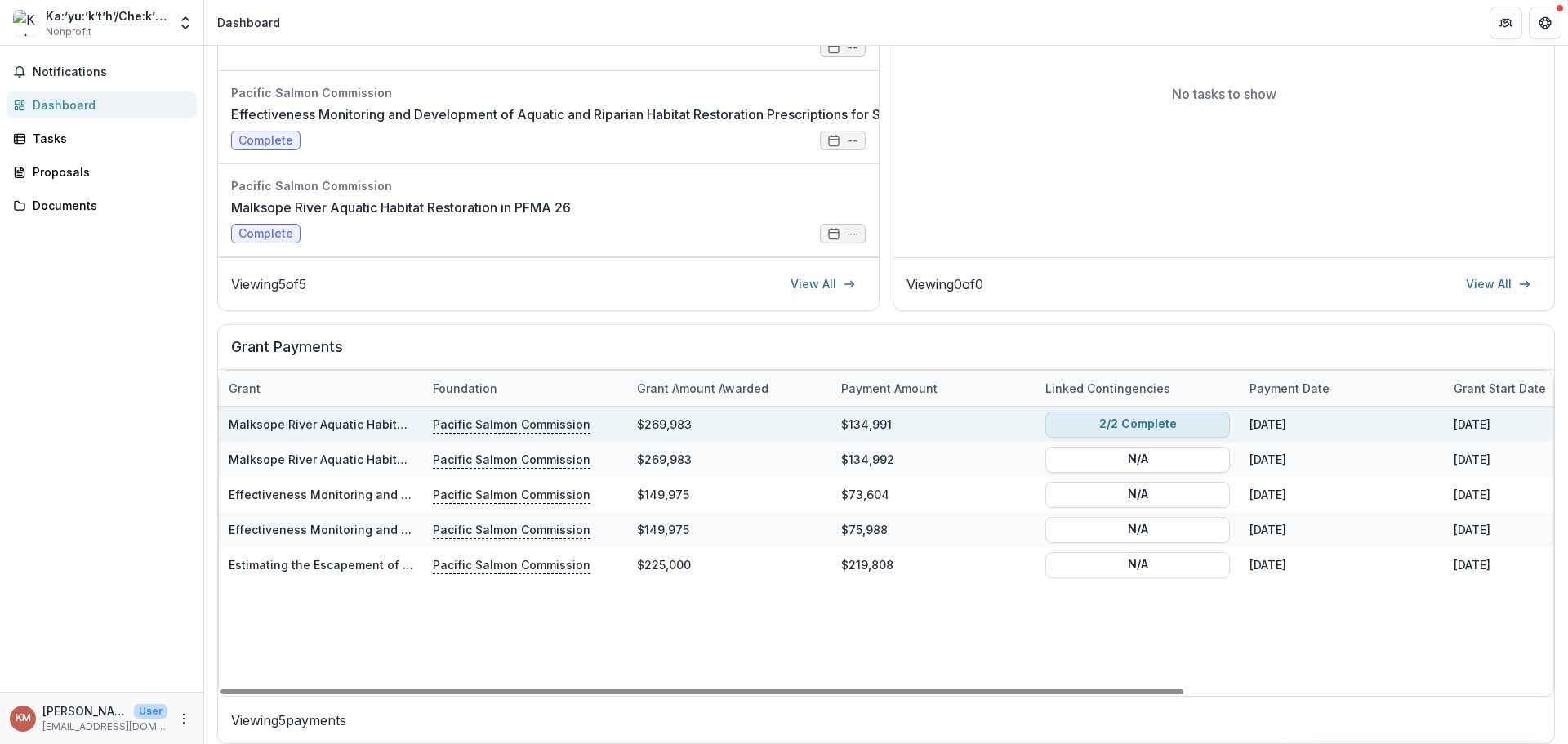
click at [1209, 431] on button "2/2 Complete" at bounding box center [1138, 423] width 184 height 26
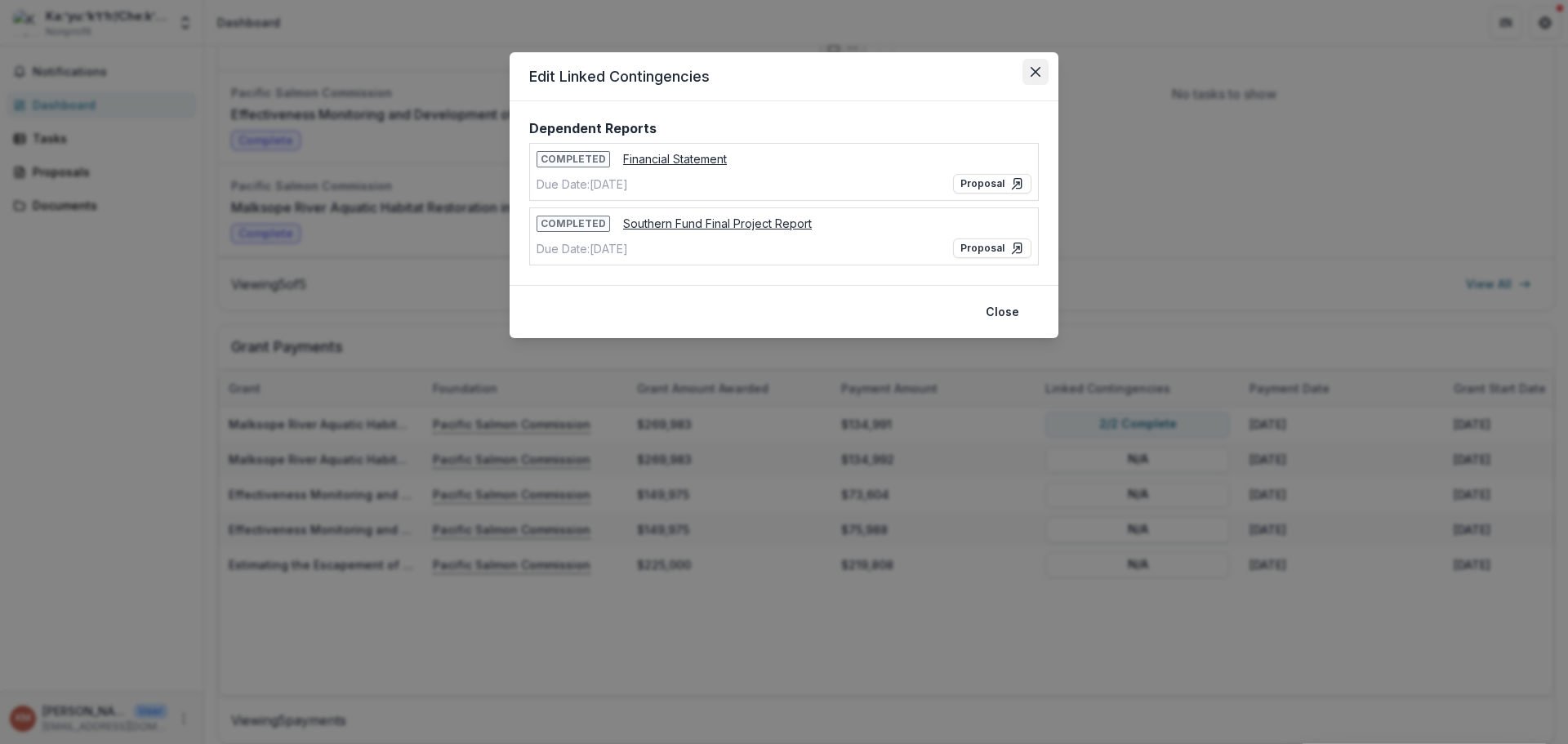
click at [1035, 77] on button "Close" at bounding box center [1035, 71] width 26 height 26
